Goal: Find specific page/section: Find specific page/section

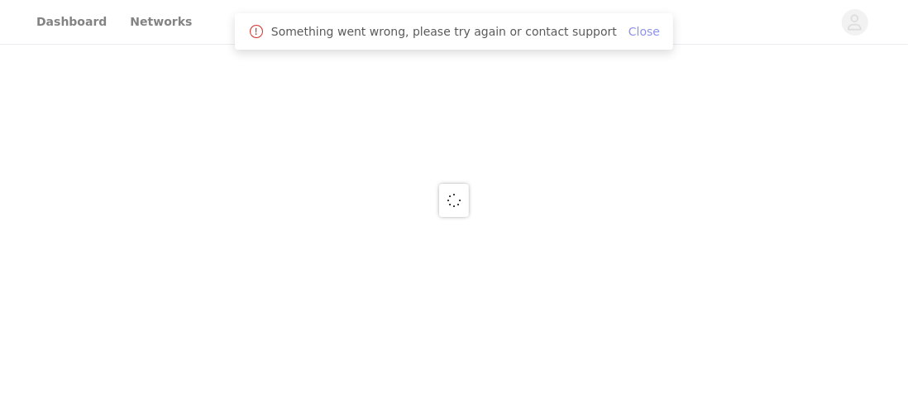
click at [629, 32] on link "Close" at bounding box center [644, 31] width 31 height 13
